Goal: Task Accomplishment & Management: Complete application form

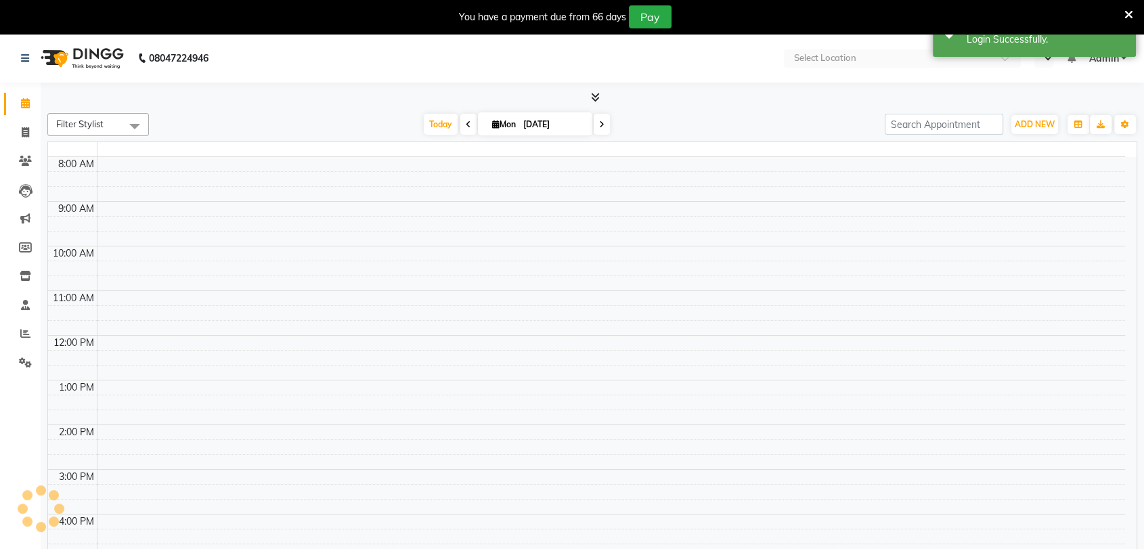
select select "en"
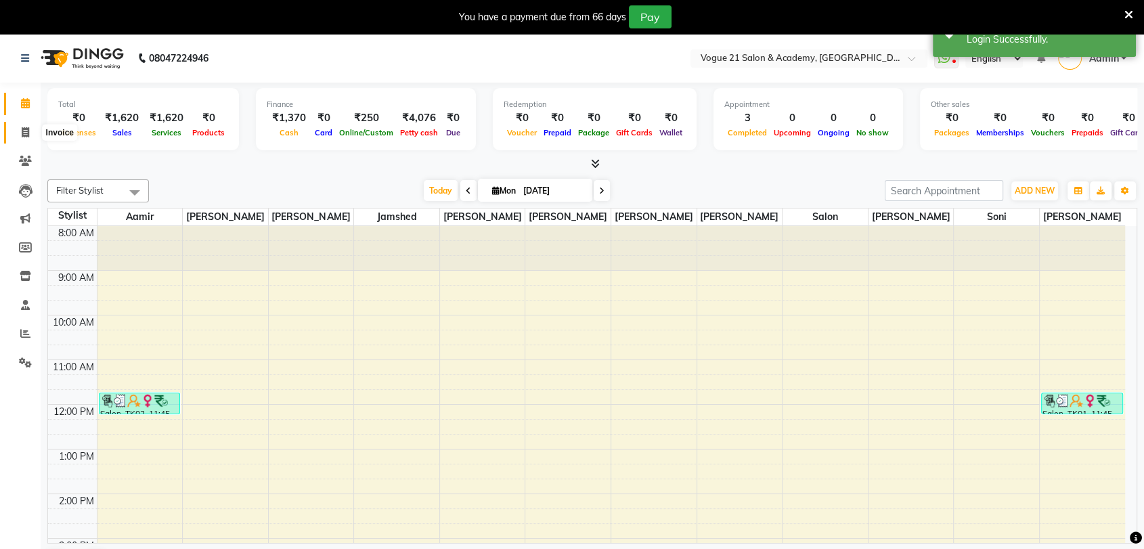
click at [19, 130] on span at bounding box center [26, 133] width 24 height 16
select select "4433"
select select "service"
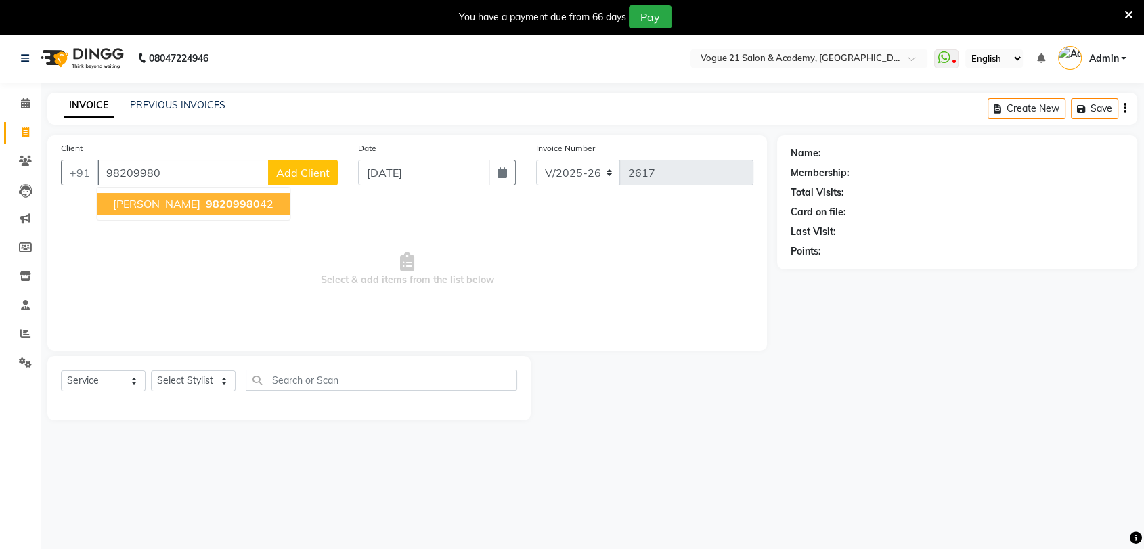
click at [221, 204] on span "98209980" at bounding box center [233, 204] width 54 height 14
type input "9820998042"
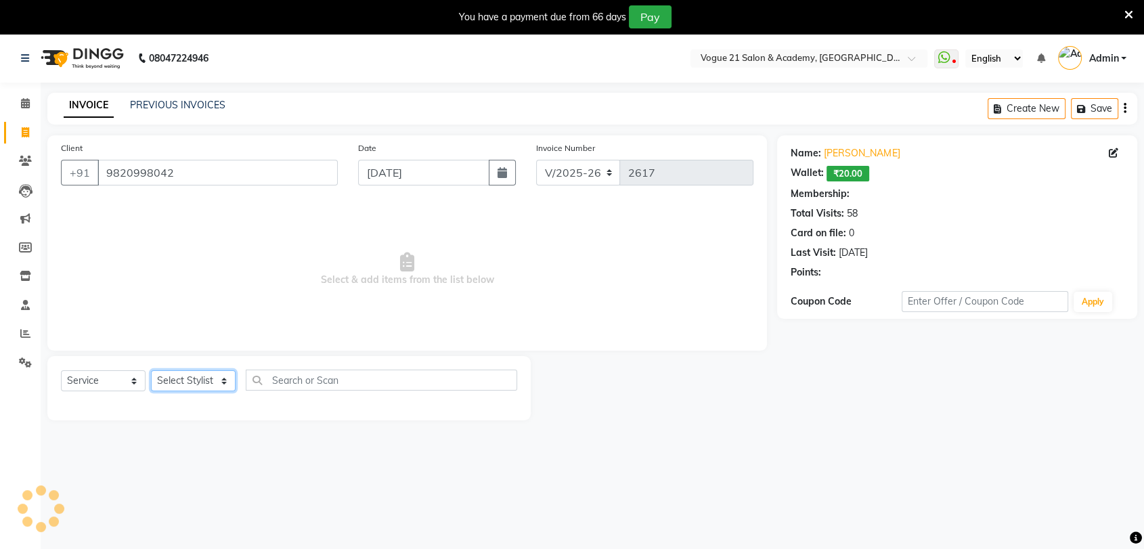
click at [223, 387] on select "Select Stylist [PERSON_NAME] [PERSON_NAME] [PERSON_NAME] [PERSON_NAME] [PERSON_…" at bounding box center [193, 380] width 85 height 21
select select "1: Object"
select select "52036"
click at [151, 370] on select "Select Stylist [PERSON_NAME] [PERSON_NAME] [PERSON_NAME] [PERSON_NAME] [PERSON_…" at bounding box center [193, 380] width 85 height 21
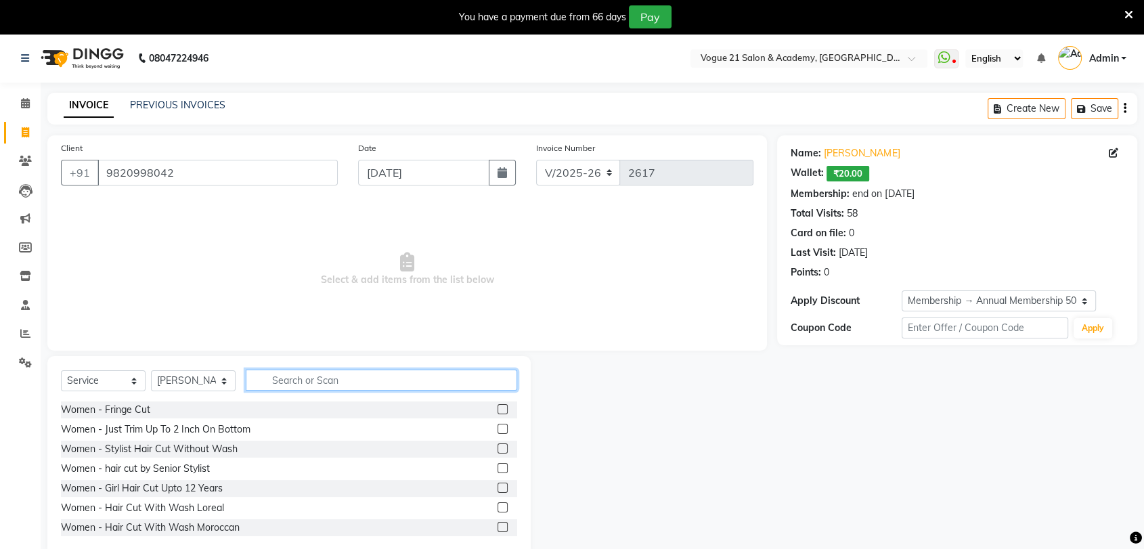
click at [268, 378] on input "text" at bounding box center [382, 380] width 272 height 21
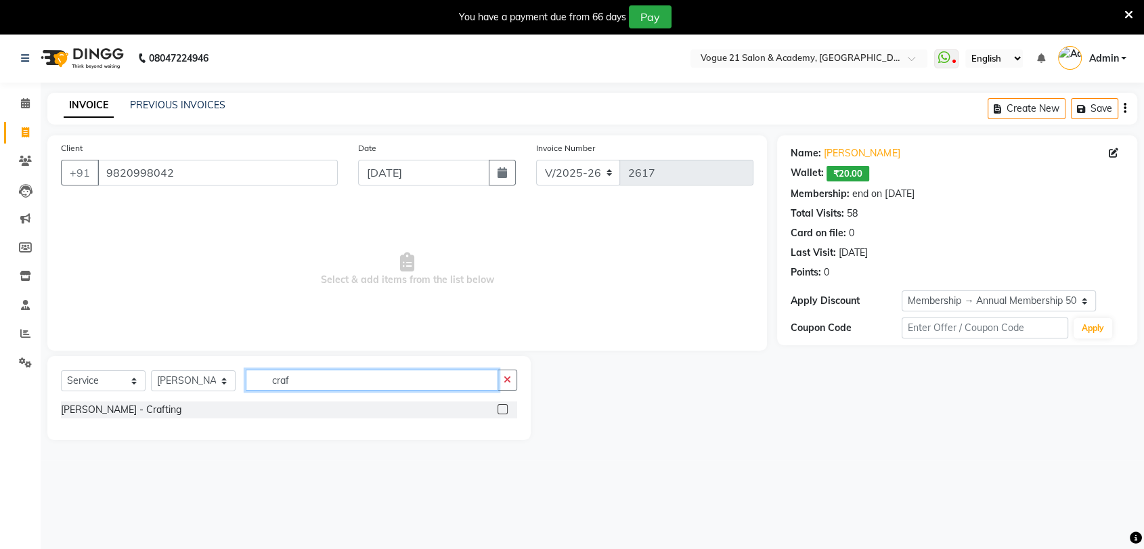
type input "craf"
click at [500, 408] on label at bounding box center [503, 409] width 10 height 10
click at [500, 408] on input "checkbox" at bounding box center [502, 410] width 9 height 9
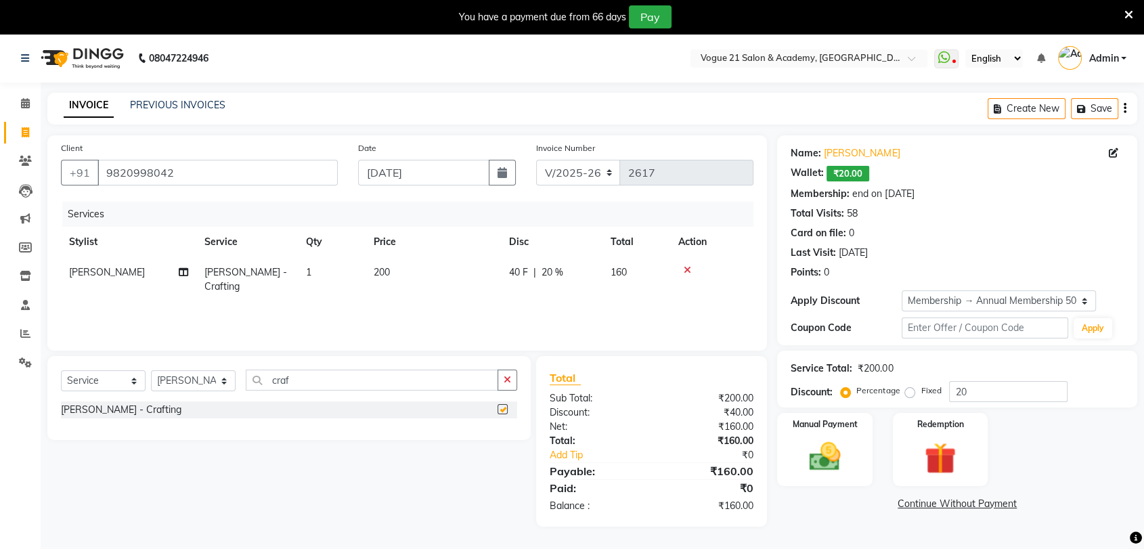
checkbox input "false"
click at [834, 470] on img at bounding box center [824, 457] width 53 height 38
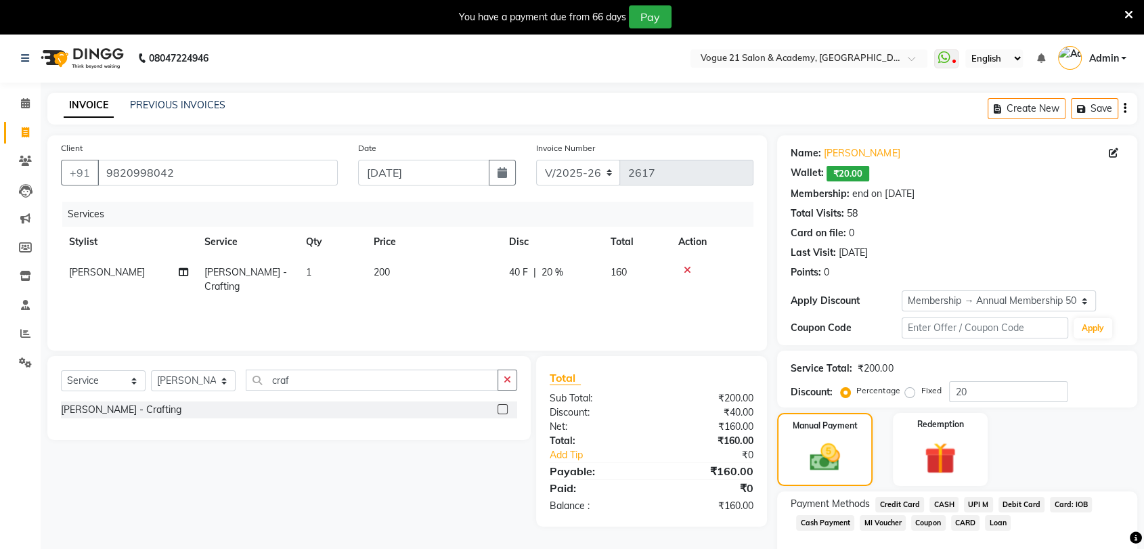
click at [982, 502] on span "UPI M" at bounding box center [978, 505] width 29 height 16
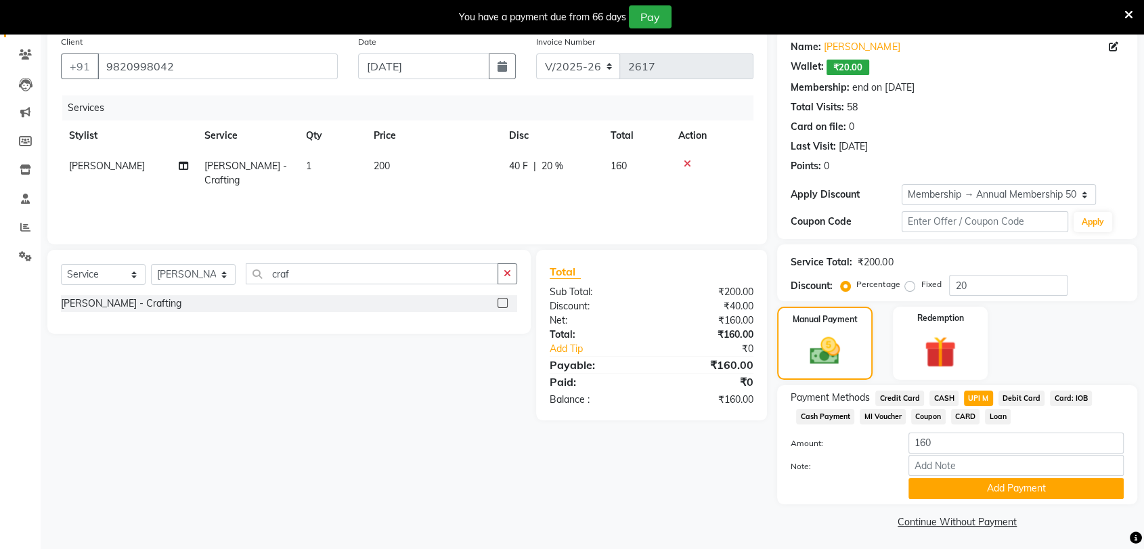
scroll to position [109, 0]
